Goal: Obtain resource: Download file/media

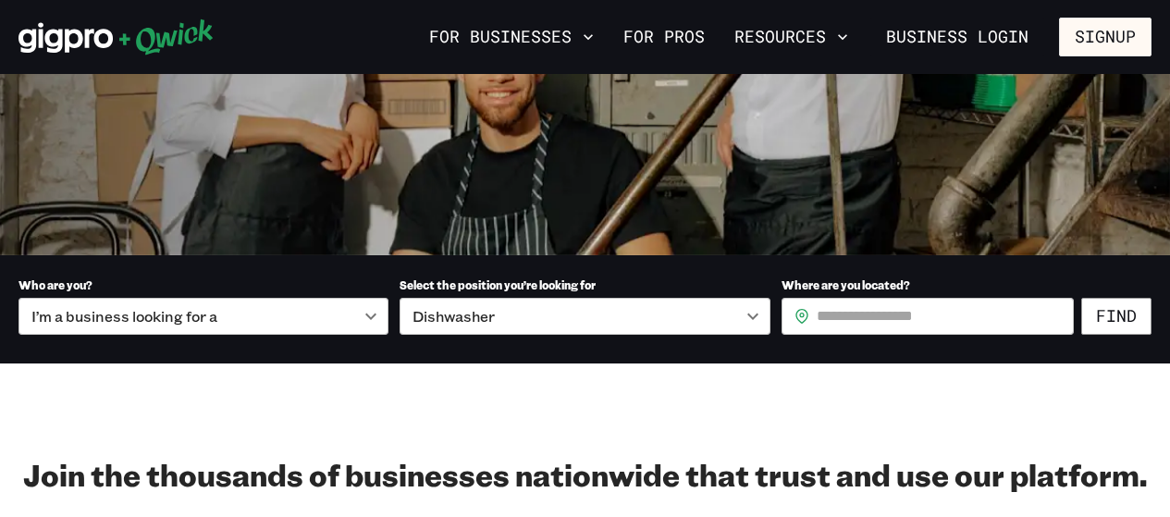
scroll to position [370, 0]
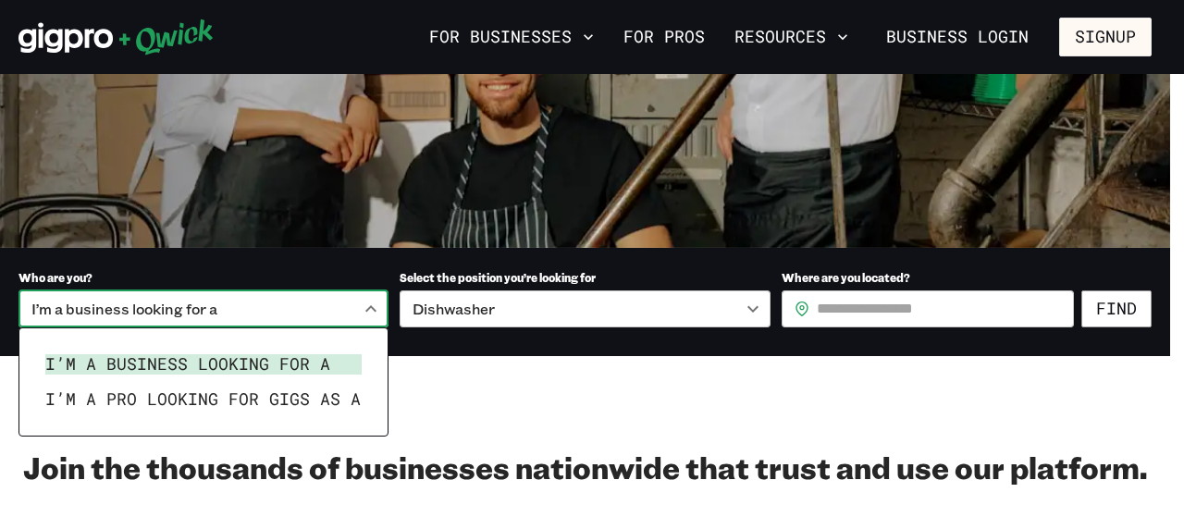
click at [309, 363] on li "I’m a business looking for a" at bounding box center [203, 364] width 331 height 35
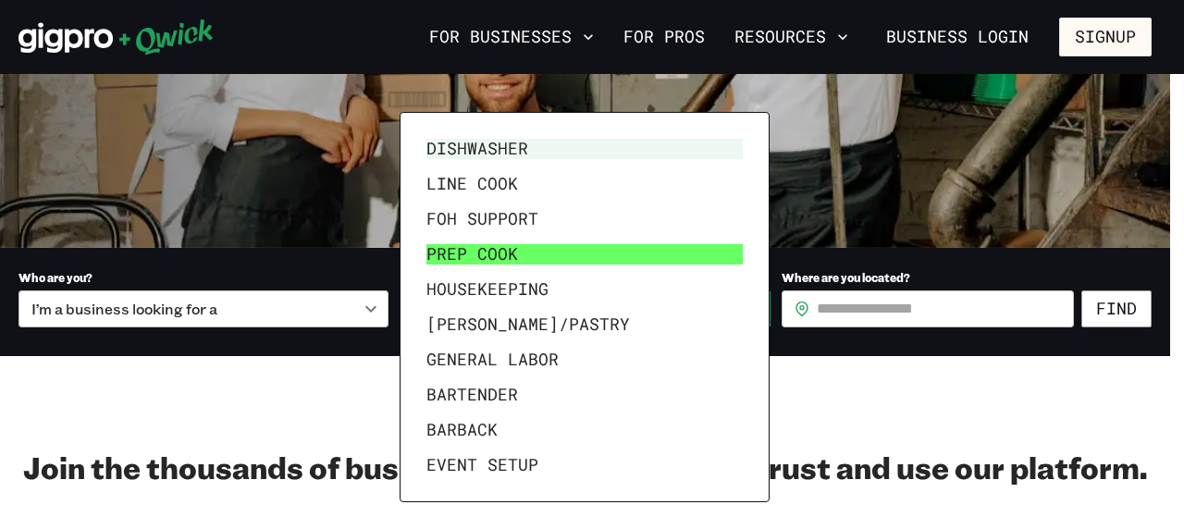
click at [493, 253] on li "Prep Cook" at bounding box center [584, 254] width 331 height 35
type input "*********"
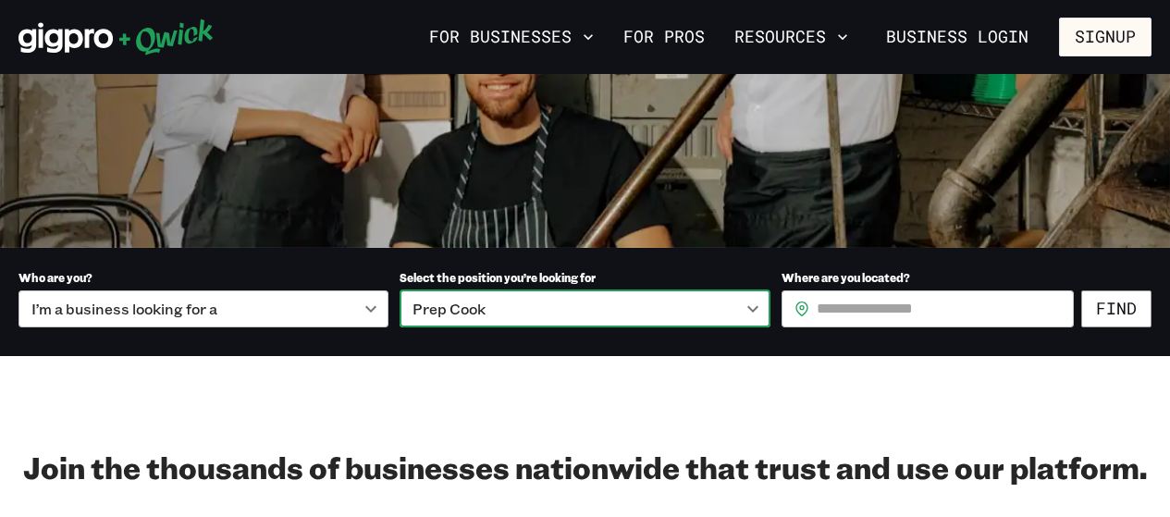
click at [837, 304] on input "Where are you located?" at bounding box center [945, 308] width 257 height 37
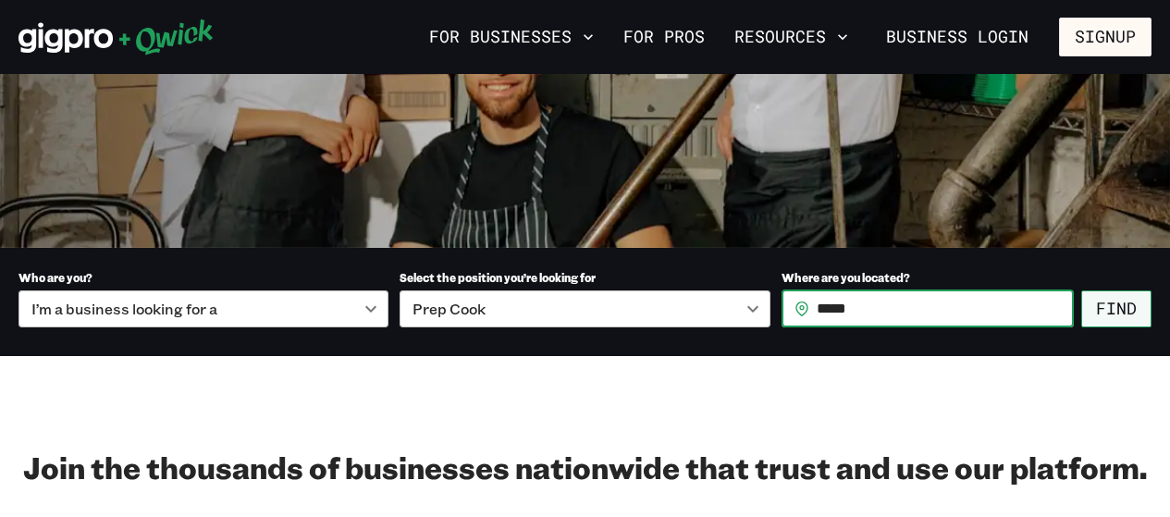
type input "*****"
click at [1108, 309] on button "Find" at bounding box center [1116, 308] width 70 height 37
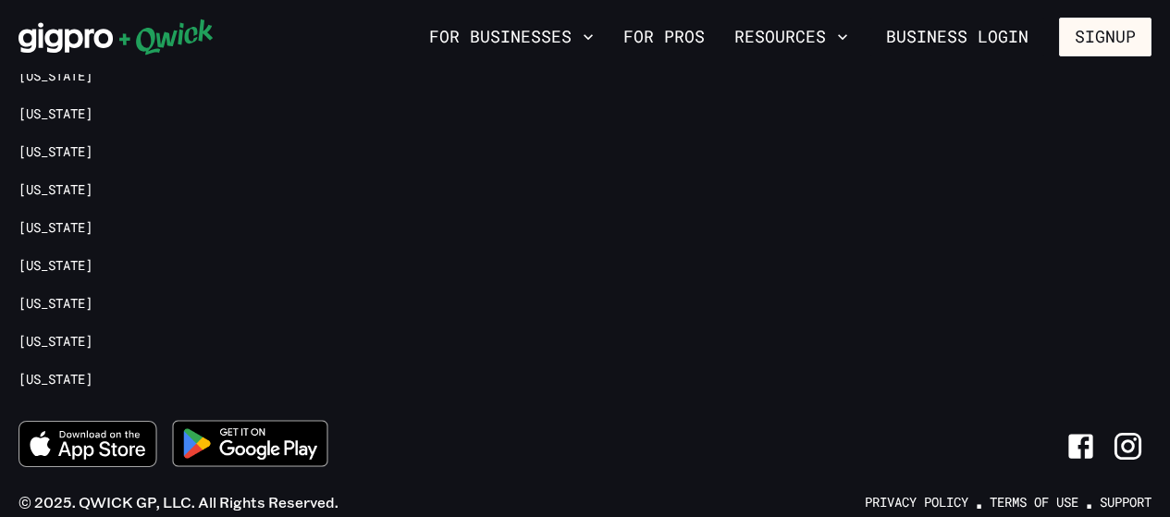
scroll to position [2868, 0]
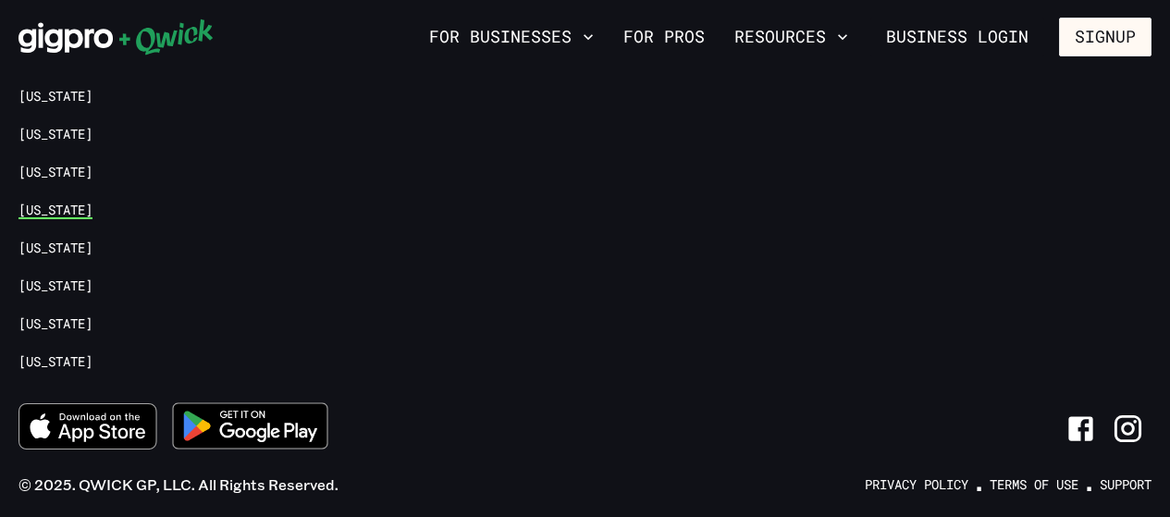
click at [56, 203] on link "[US_STATE]" at bounding box center [56, 211] width 74 height 18
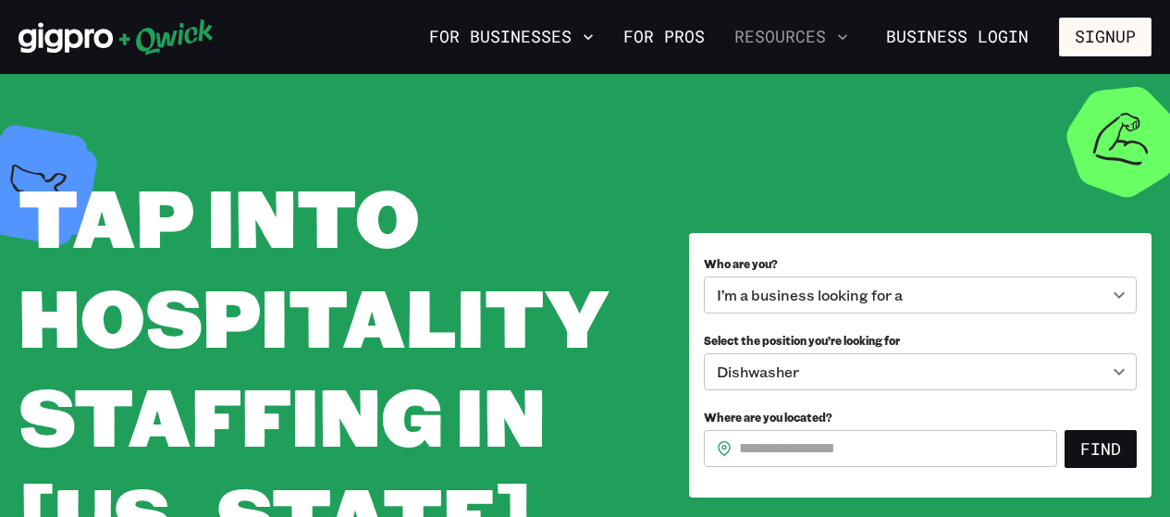
click at [846, 39] on icon "button" at bounding box center [842, 37] width 9 height 6
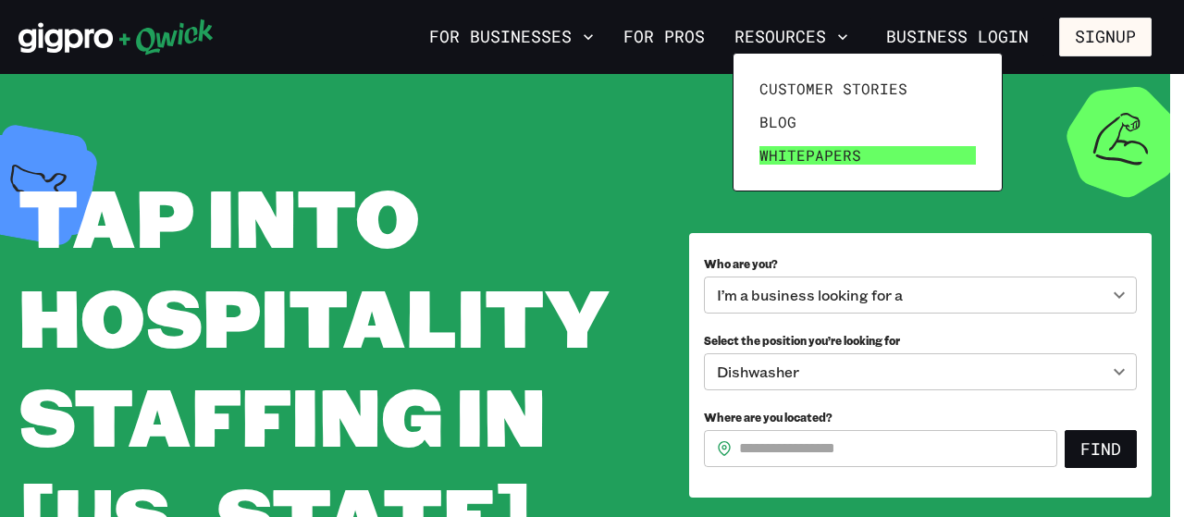
click at [785, 147] on span "Whitepapers" at bounding box center [810, 155] width 102 height 19
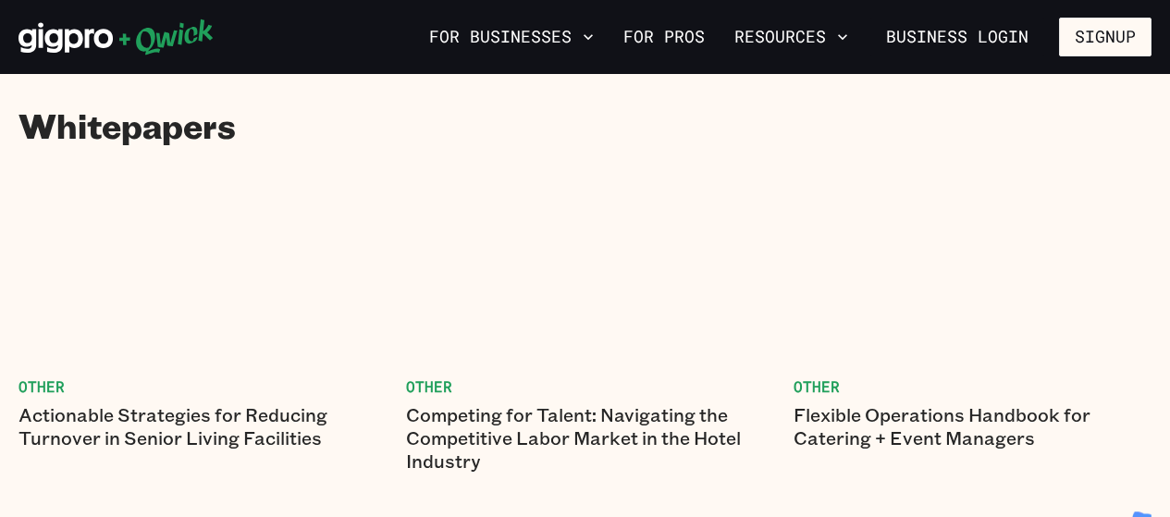
scroll to position [93, 0]
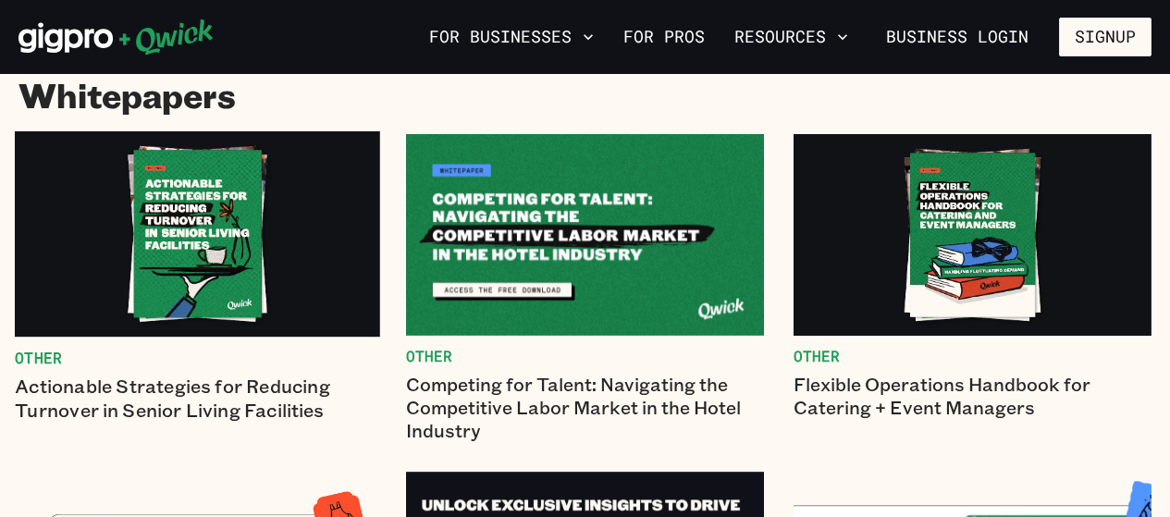
click at [246, 395] on p "Actionable Strategies for Reducing Turnover in Senior Living Facilities" at bounding box center [197, 398] width 365 height 47
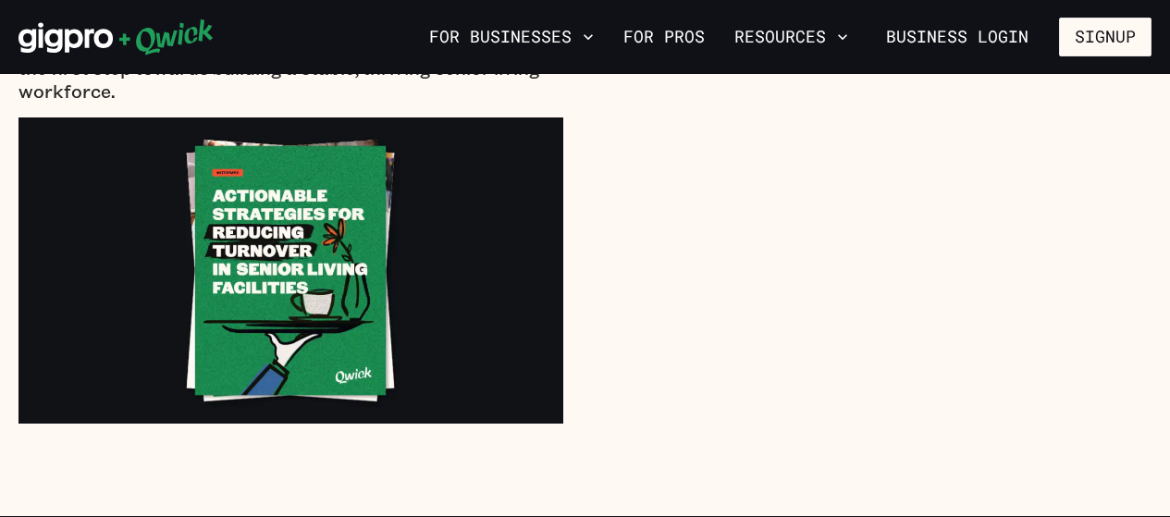
scroll to position [1110, 0]
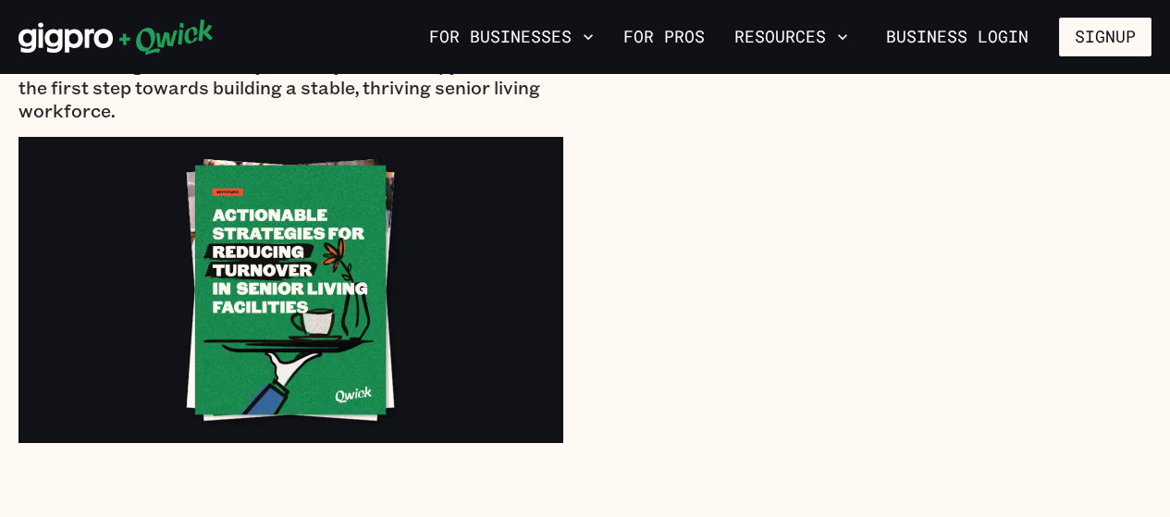
click at [298, 265] on img at bounding box center [291, 290] width 545 height 306
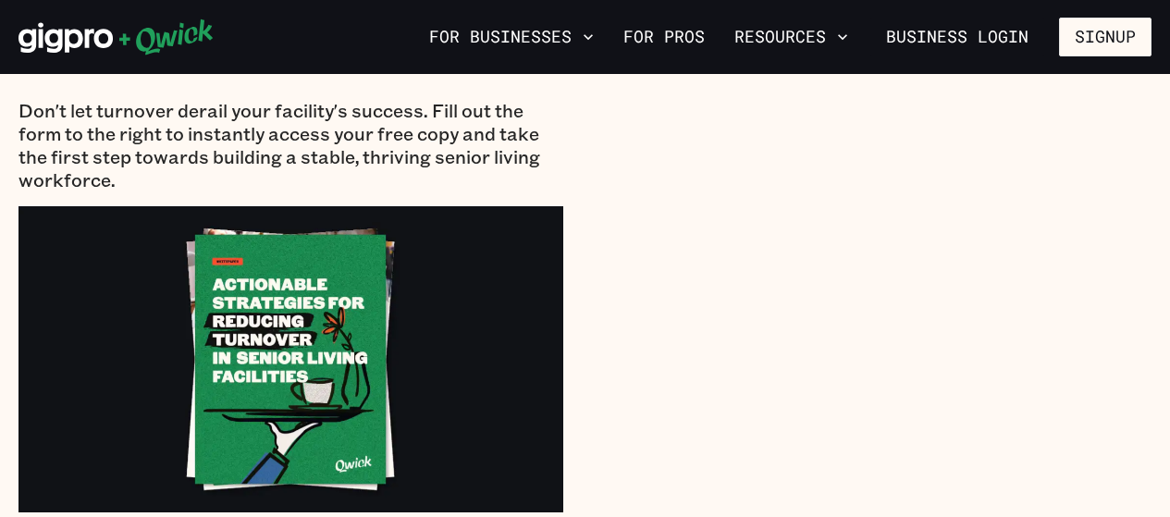
scroll to position [1018, 0]
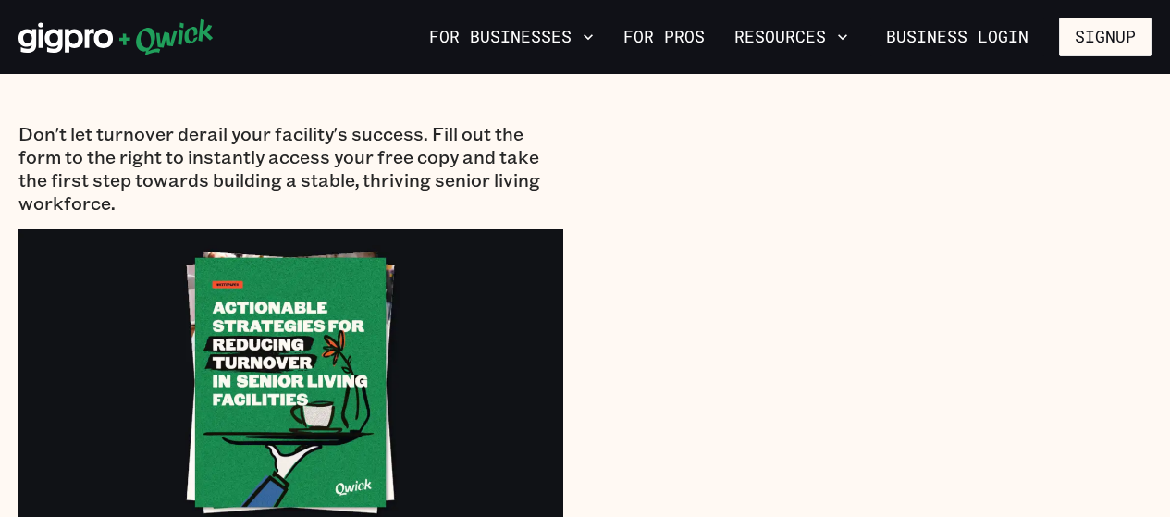
click at [376, 170] on p "Don't let turnover derail your facility's success. Fill out the form to the rig…" at bounding box center [291, 168] width 545 height 93
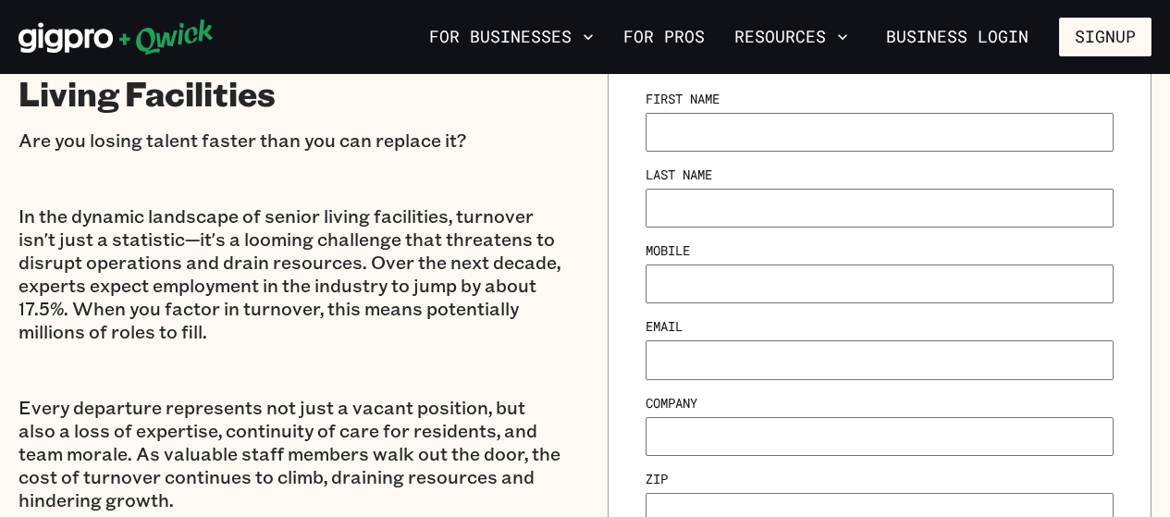
scroll to position [185, 0]
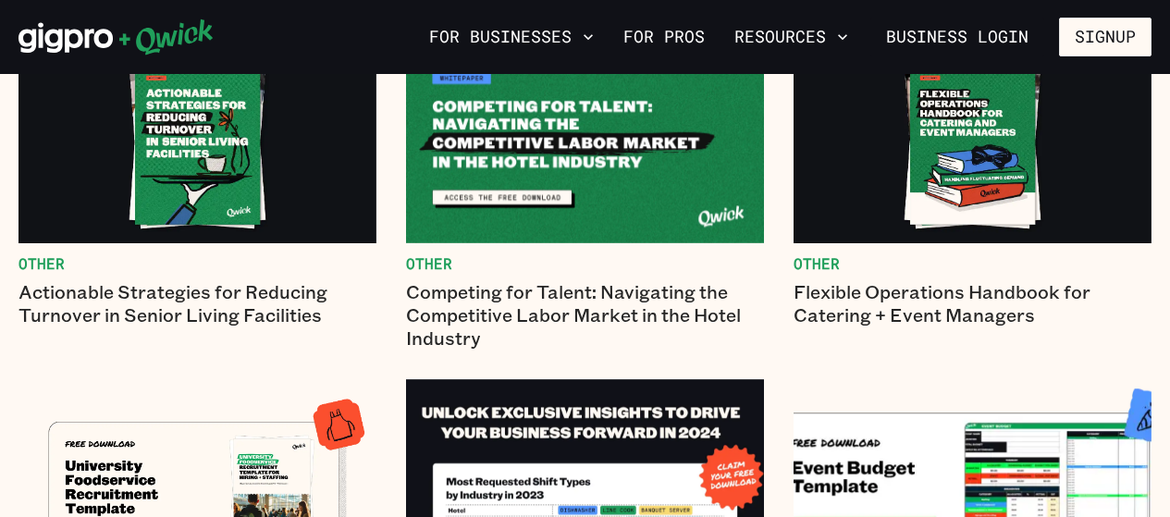
scroll to position [93, 0]
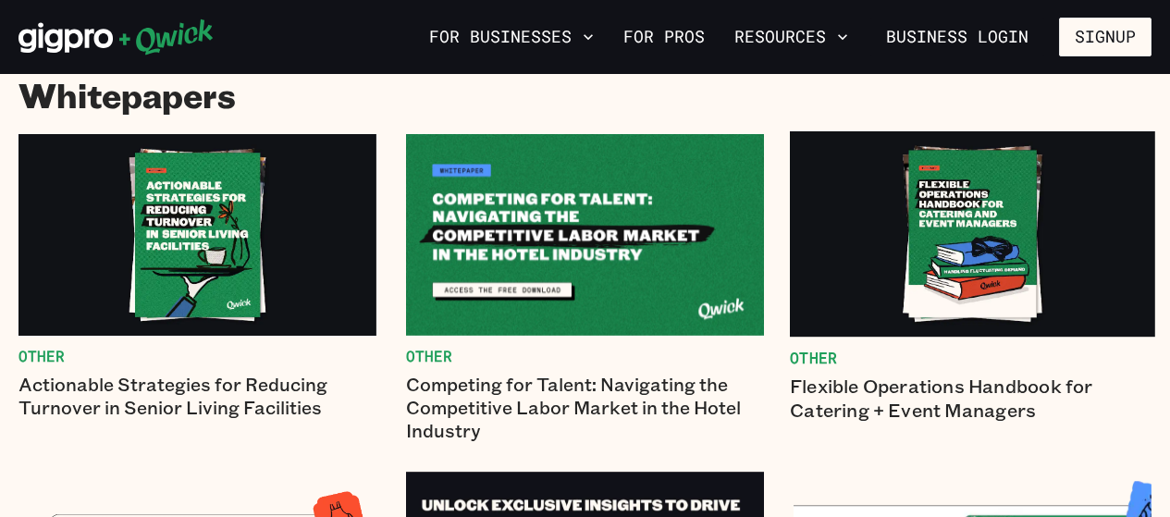
click at [962, 208] on img at bounding box center [972, 233] width 365 height 205
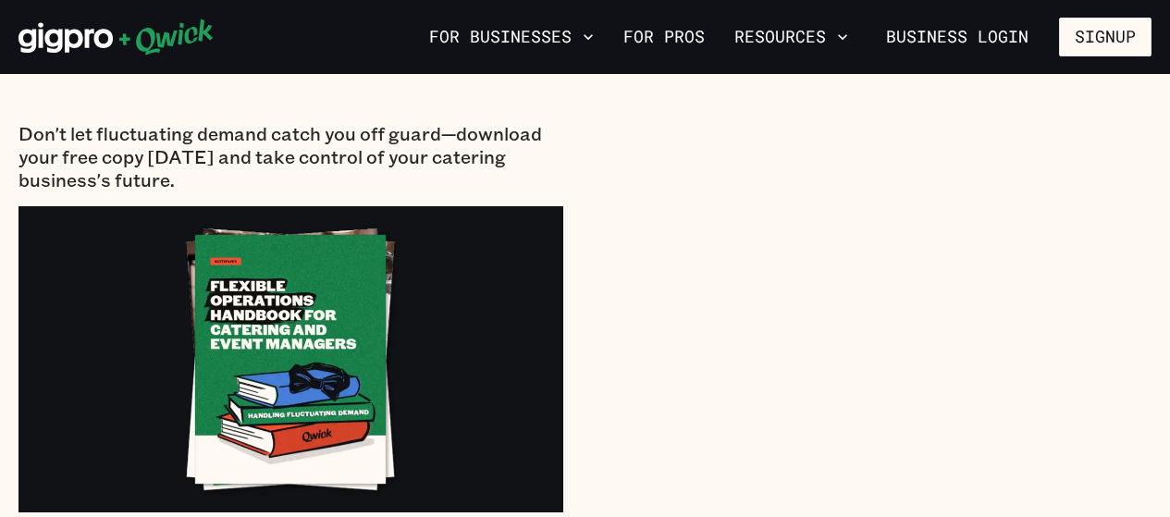
scroll to position [1110, 0]
